Goal: Task Accomplishment & Management: Complete application form

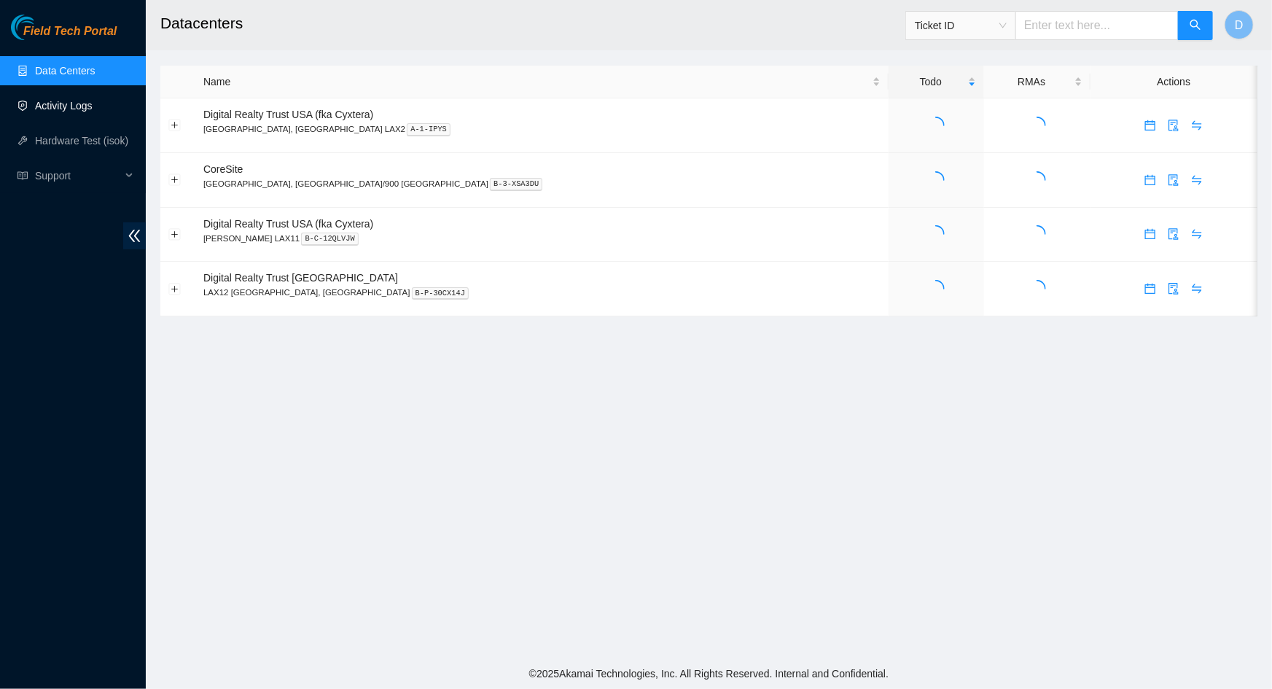
click at [58, 108] on link "Activity Logs" at bounding box center [64, 106] width 58 height 12
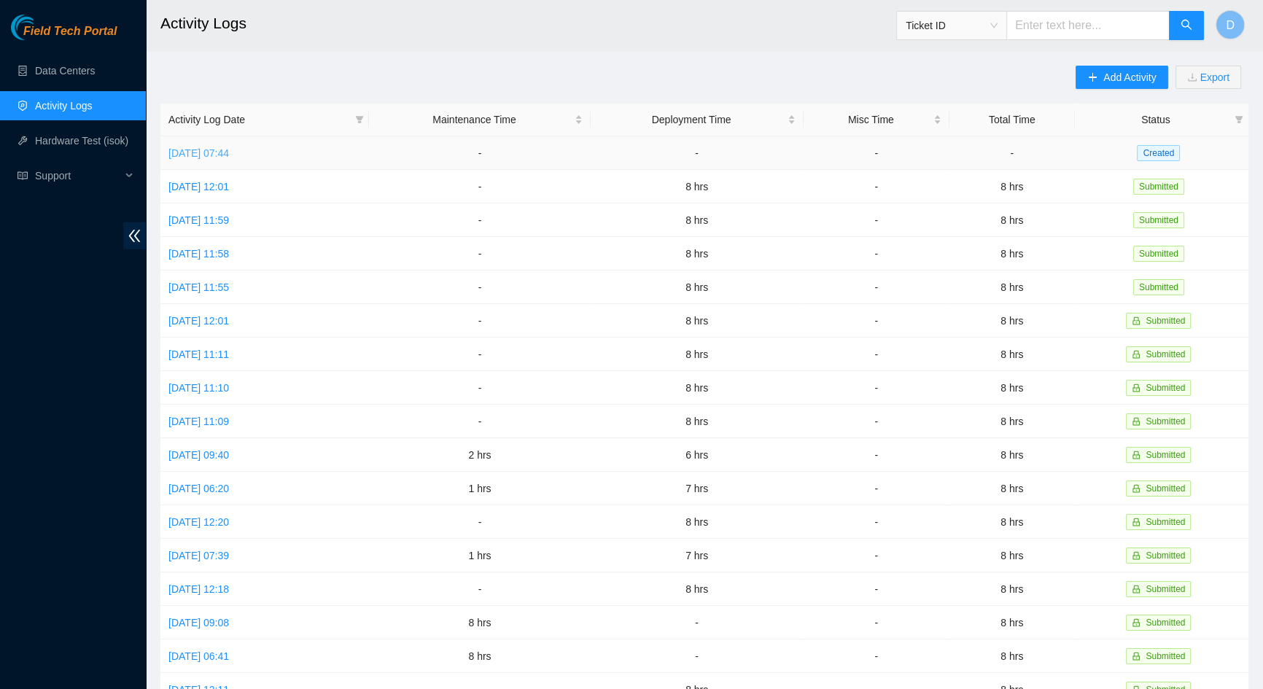
click at [229, 152] on link "[DATE] 07:44" at bounding box center [198, 153] width 61 height 12
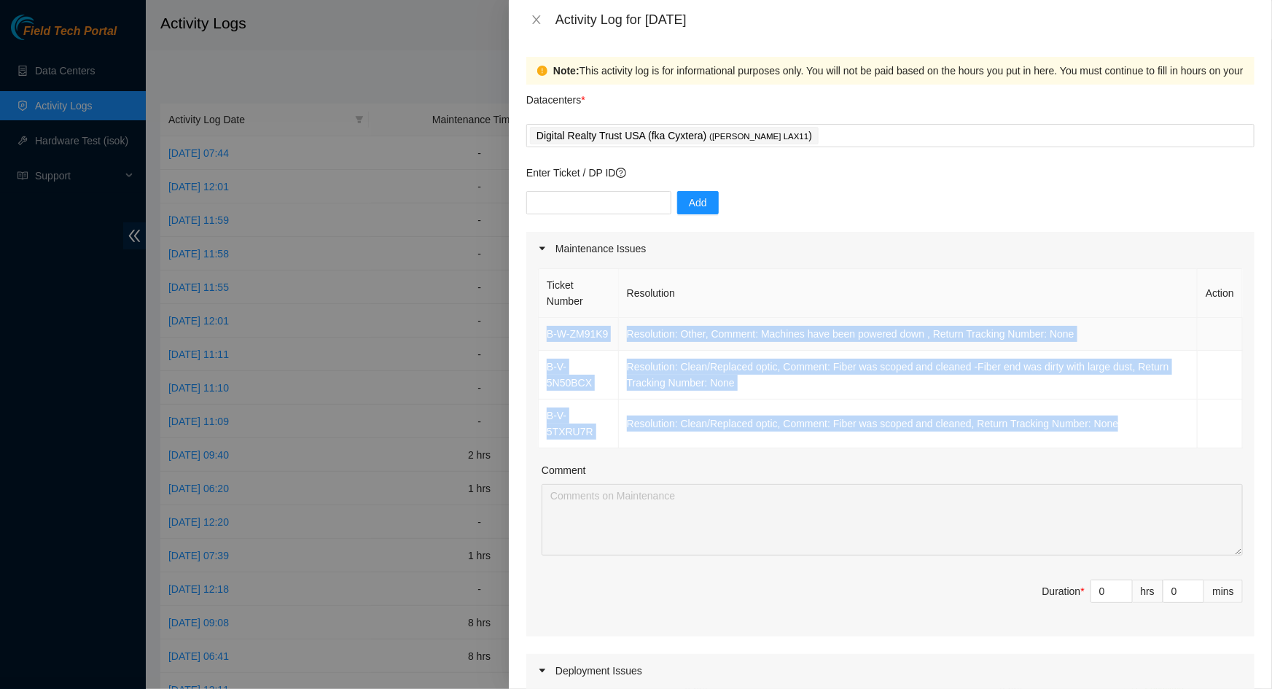
drag, startPoint x: 1122, startPoint y: 417, endPoint x: 542, endPoint y: 336, distance: 586.0
click at [542, 336] on tbody "B-W-ZM91K9 Resolution: Other, Comment: Machines have been powered down , Return…" at bounding box center [891, 383] width 704 height 131
copy tbody "B-W-ZM91K9 Resolution: Other, Comment: Machines have been powered down , Return…"
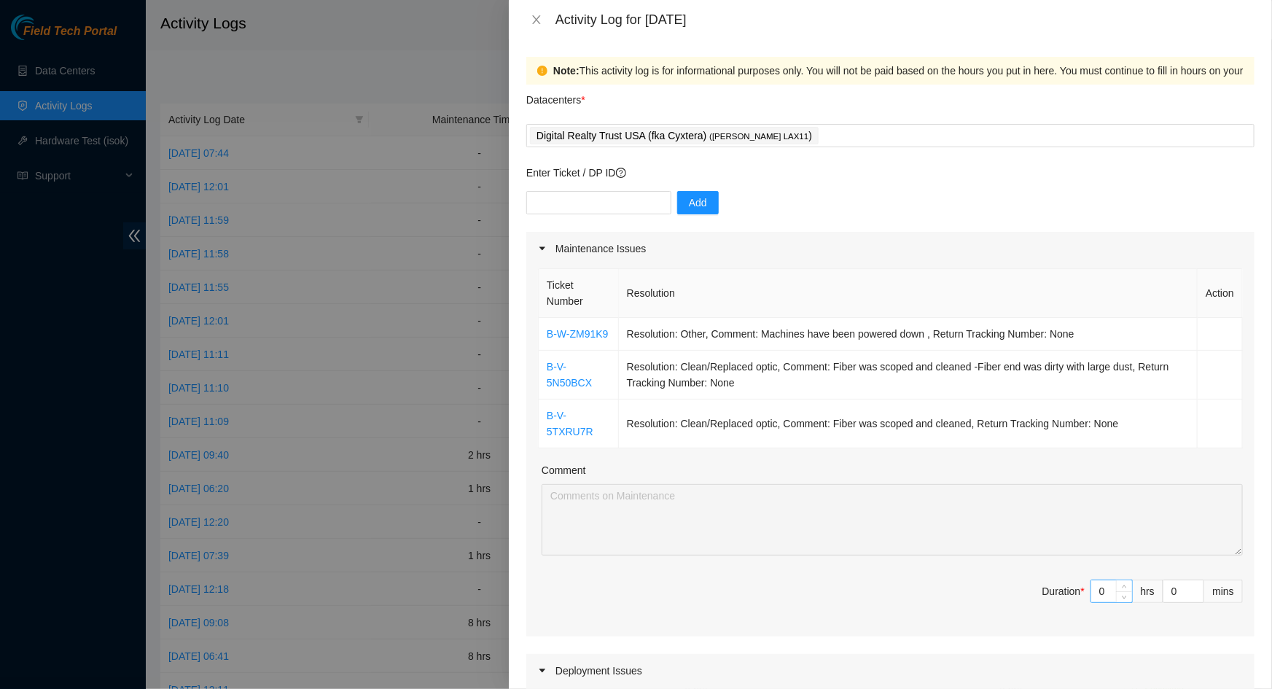
click at [1099, 580] on input "0" at bounding box center [1111, 591] width 41 height 22
type input "8"
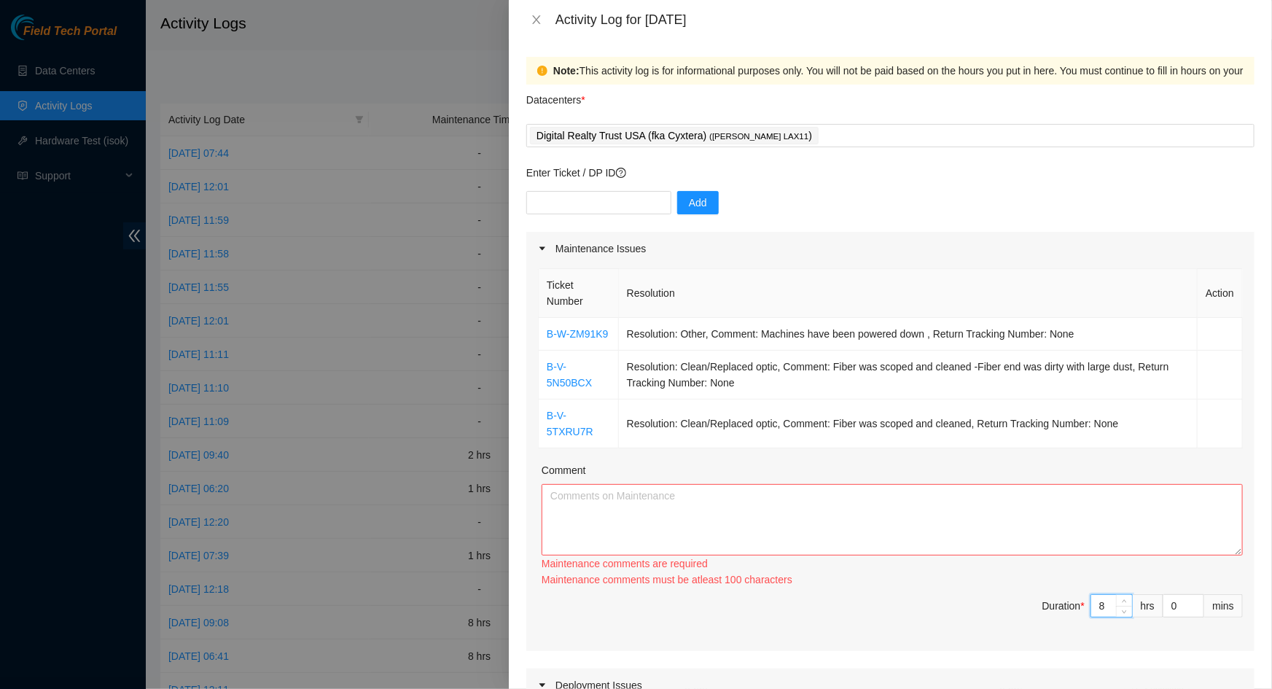
type input "8"
click at [952, 507] on textarea "Comment" at bounding box center [892, 519] width 701 height 71
paste textarea "B-W-ZM91K9 Resolution: Other, Comment: Machines have been powered down , Return…"
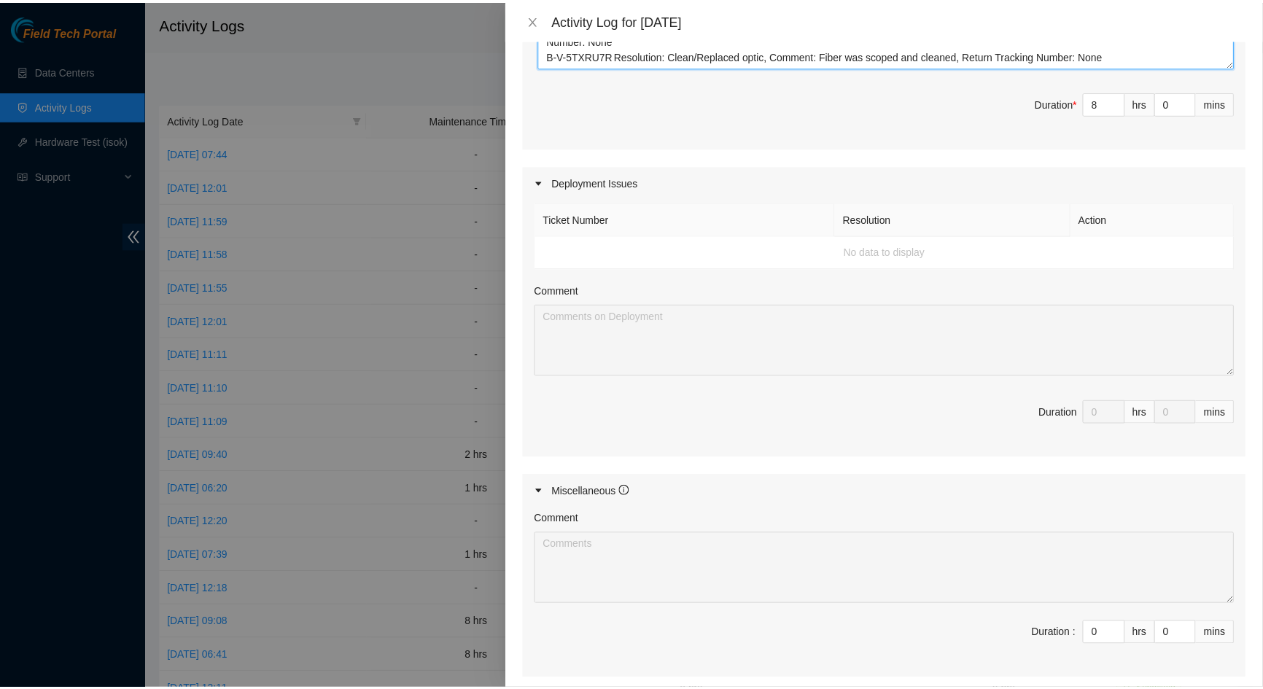
scroll to position [619, 0]
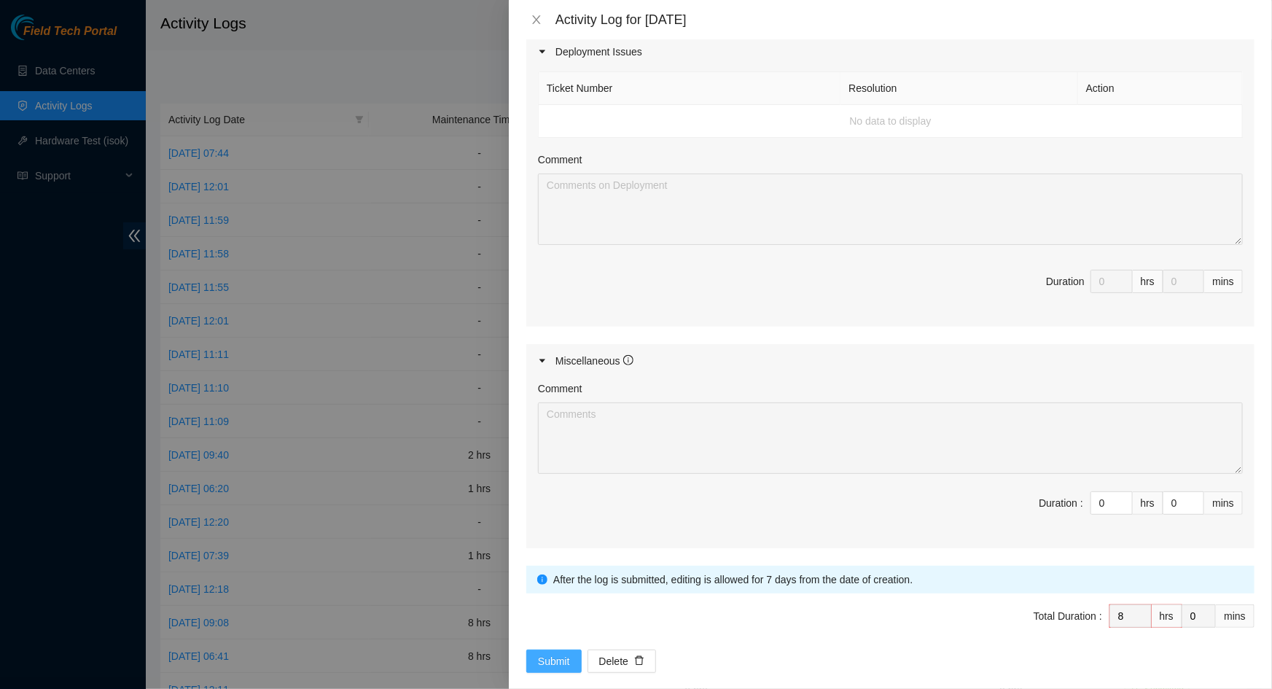
type textarea "B-W-ZM91K9 Resolution: Other, Comment: Machines have been powered down , Return…"
click at [554, 653] on span "Submit" at bounding box center [554, 661] width 32 height 16
